Goal: Use online tool/utility: Utilize a website feature to perform a specific function

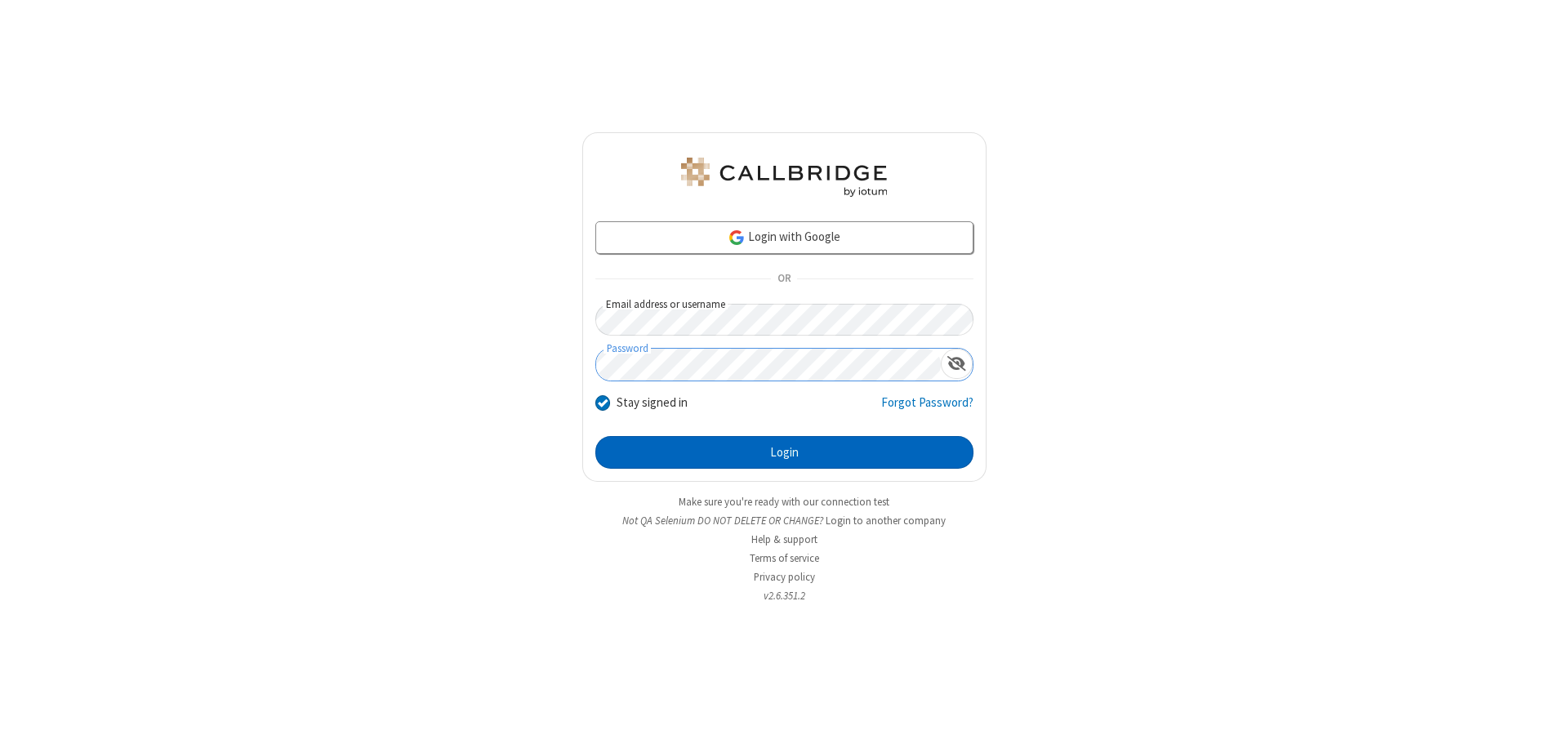
click at [784, 453] on button "Login" at bounding box center [784, 452] width 378 height 33
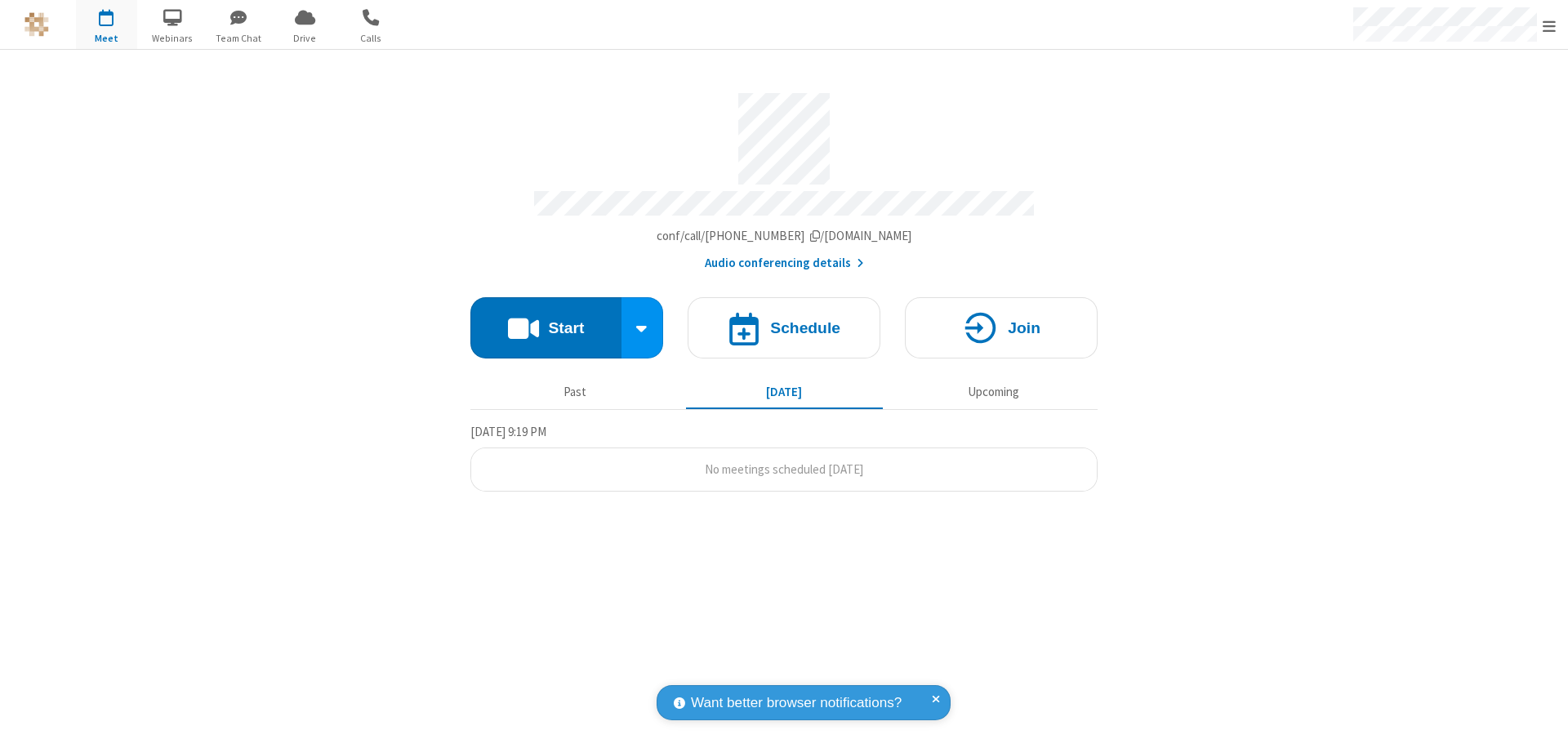
click at [545, 320] on button "Start" at bounding box center [546, 328] width 152 height 62
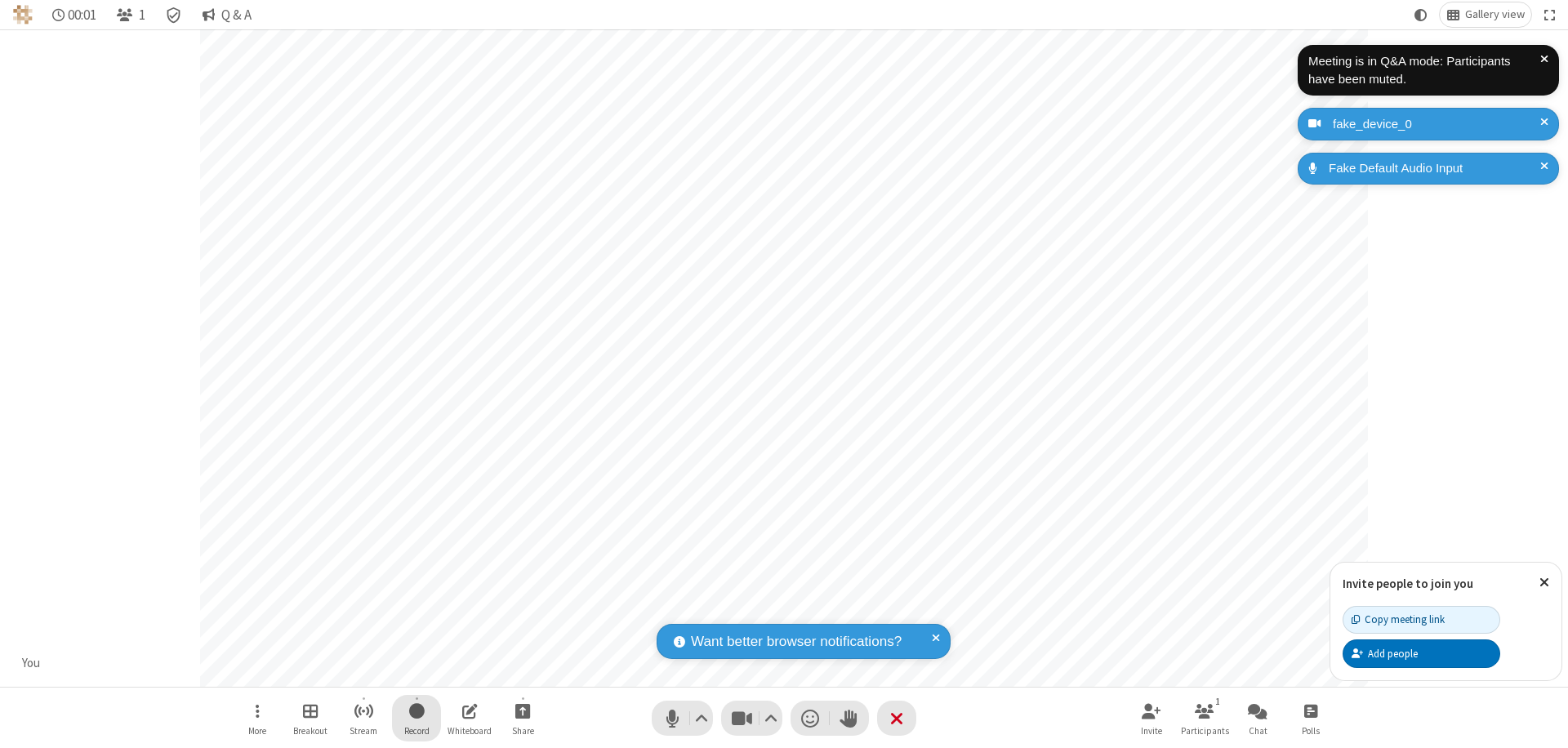
click at [417, 718] on span "Start recording" at bounding box center [417, 710] width 16 height 20
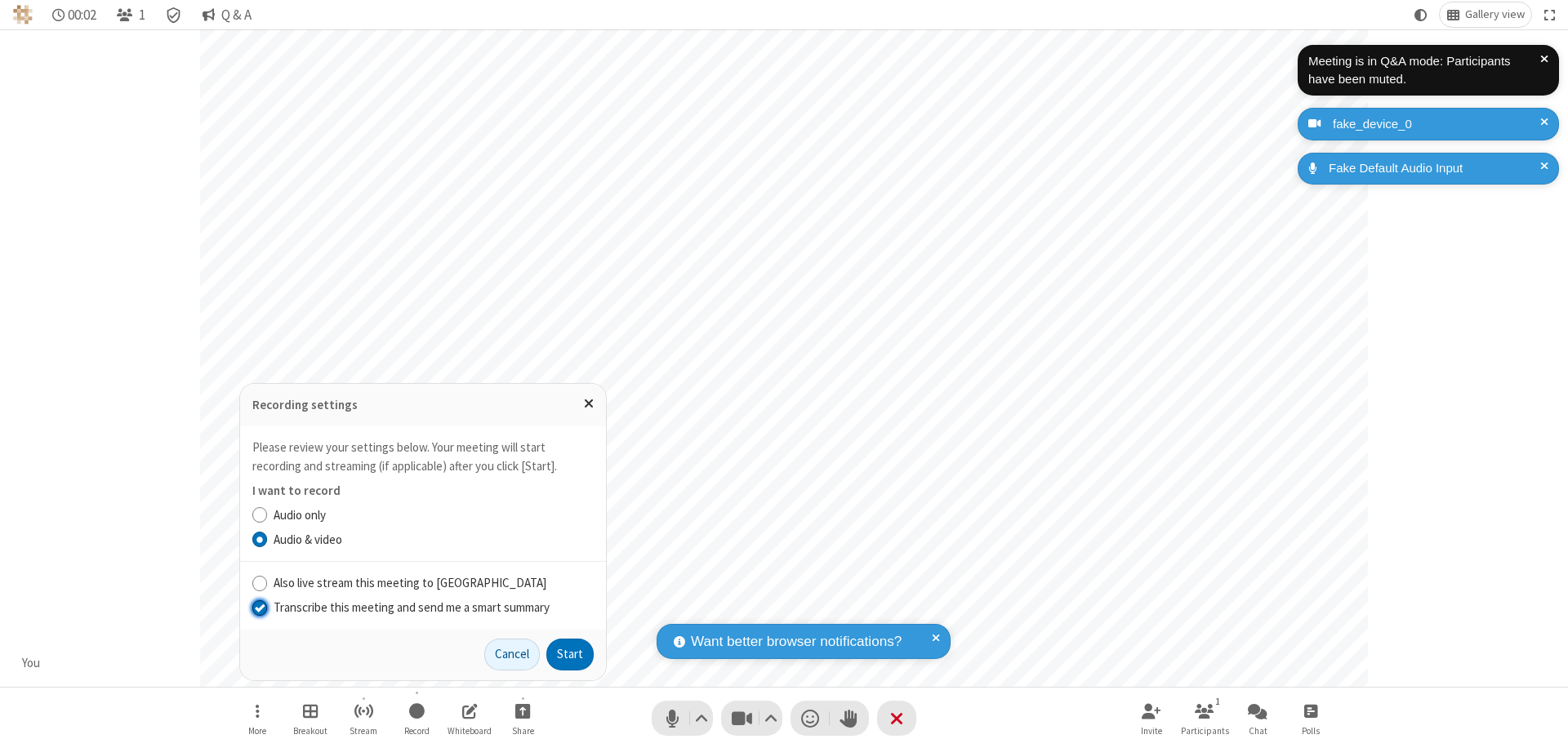
click at [259, 607] on input "Transcribe this meeting and send me a smart summary" at bounding box center [260, 607] width 16 height 17
click at [570, 655] on button "Start" at bounding box center [570, 655] width 48 height 33
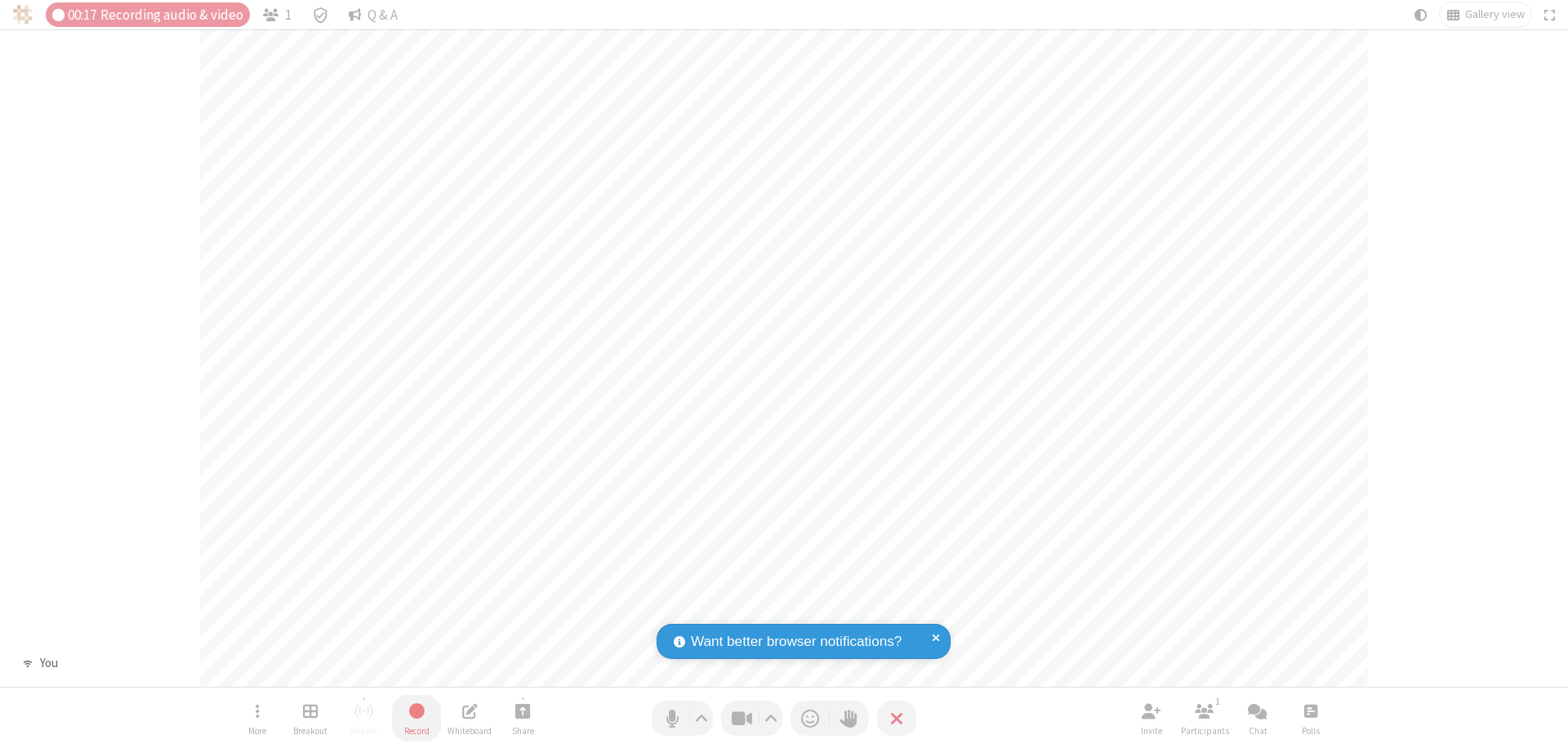
click at [417, 718] on span "Stop recording" at bounding box center [417, 710] width 18 height 20
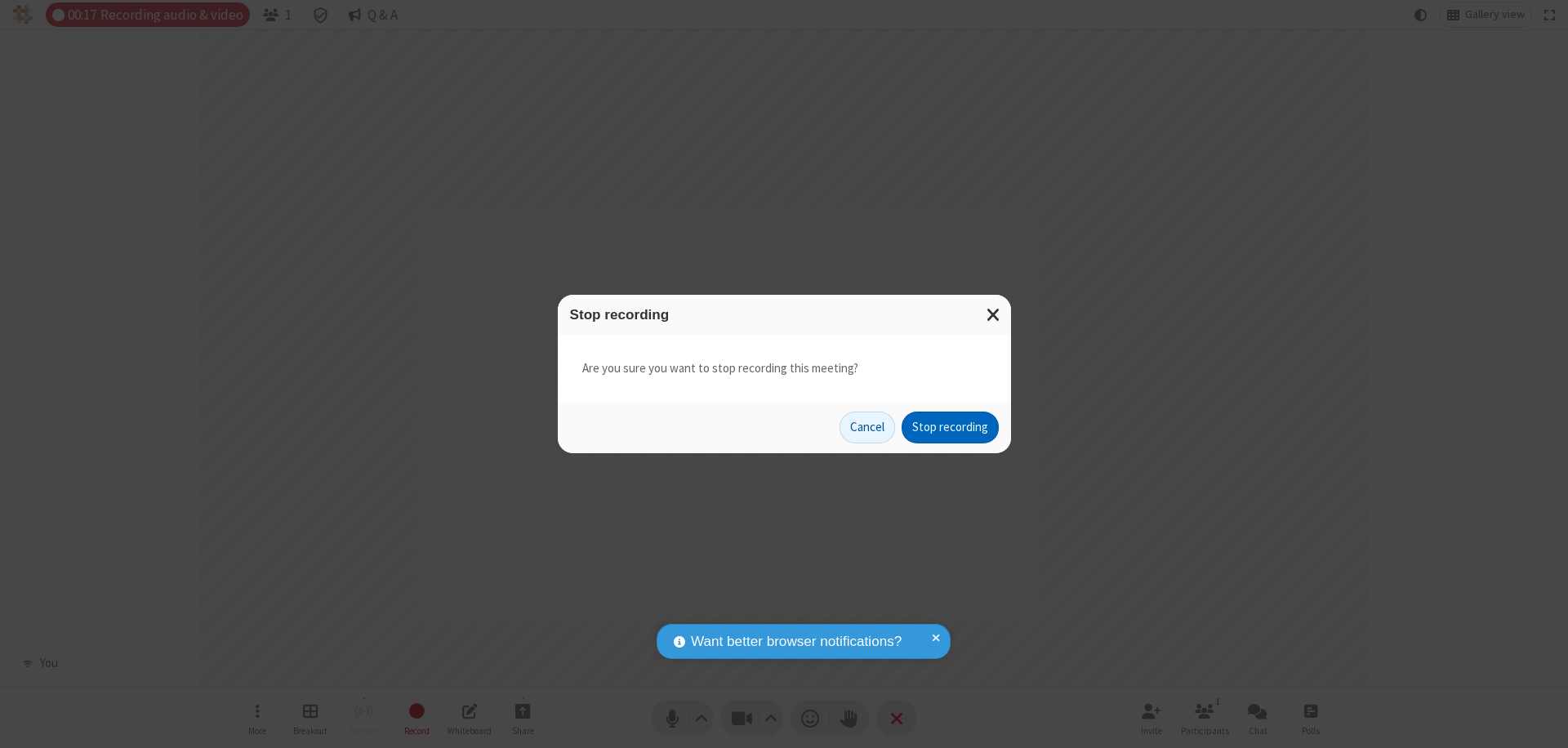
click at [950, 427] on button "Stop recording" at bounding box center [950, 427] width 97 height 33
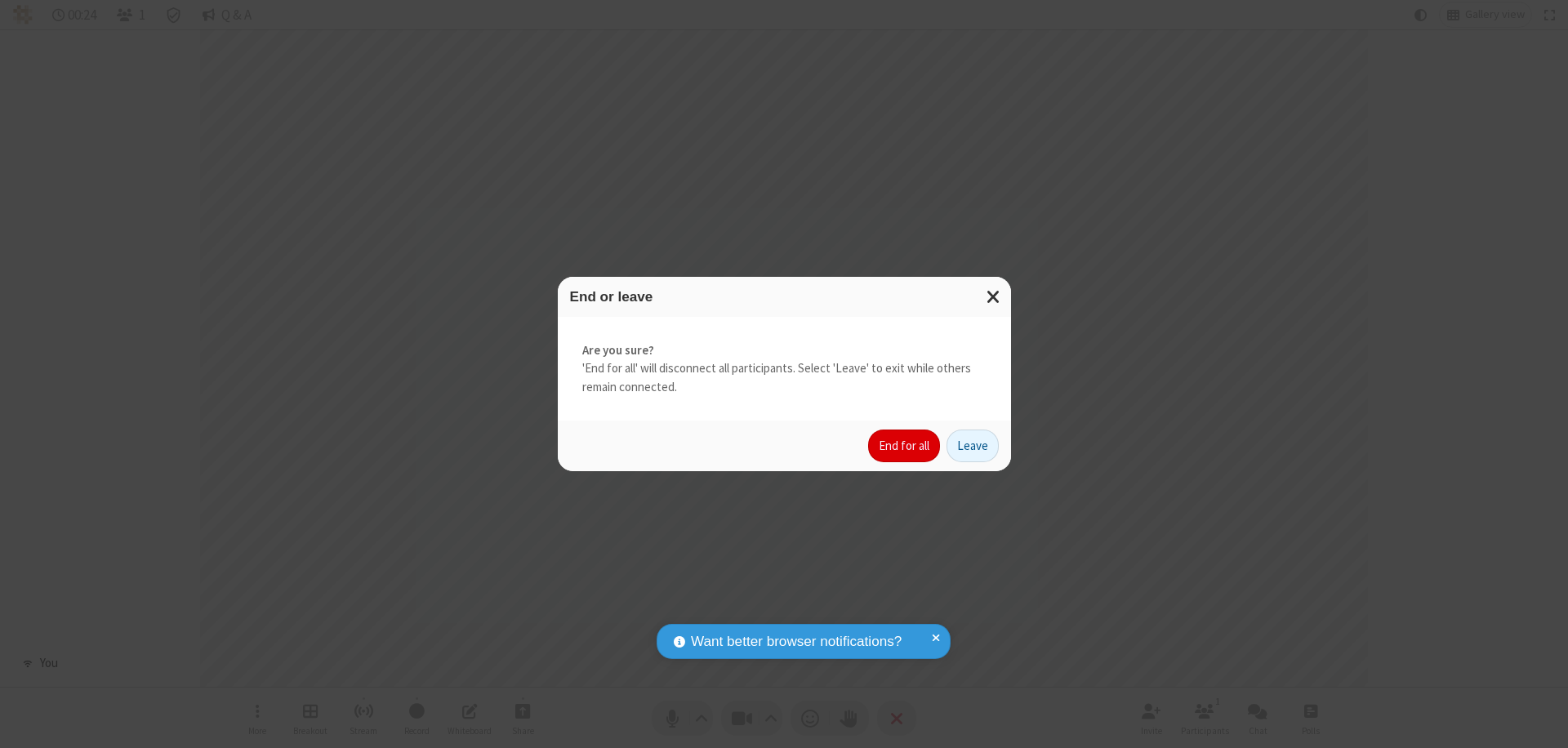
click at [905, 446] on button "End for all" at bounding box center [905, 446] width 72 height 33
